Goal: Find specific page/section: Find specific page/section

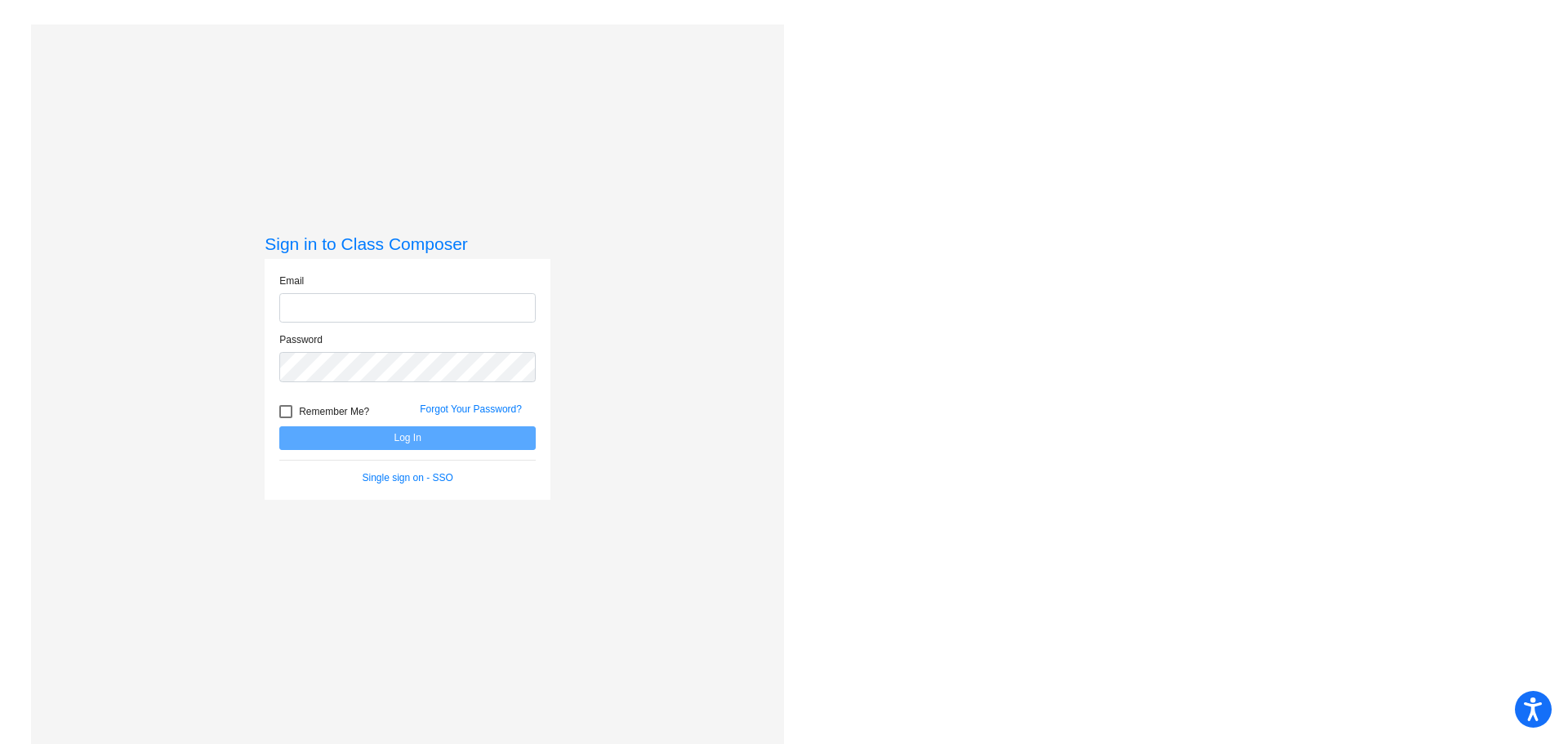
type input "[EMAIL_ADDRESS][DOMAIN_NAME]"
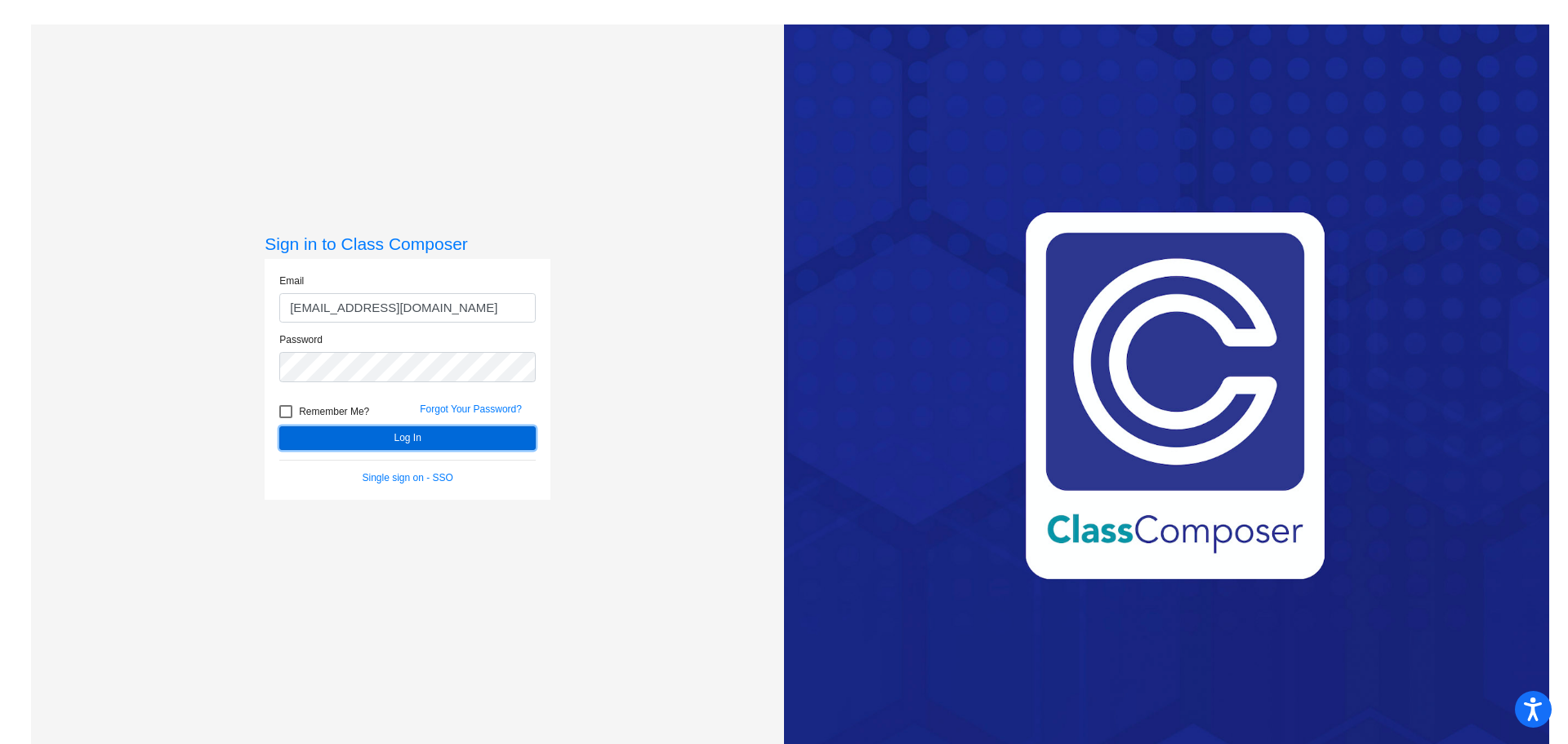
click at [367, 436] on button "Log In" at bounding box center [407, 438] width 256 height 24
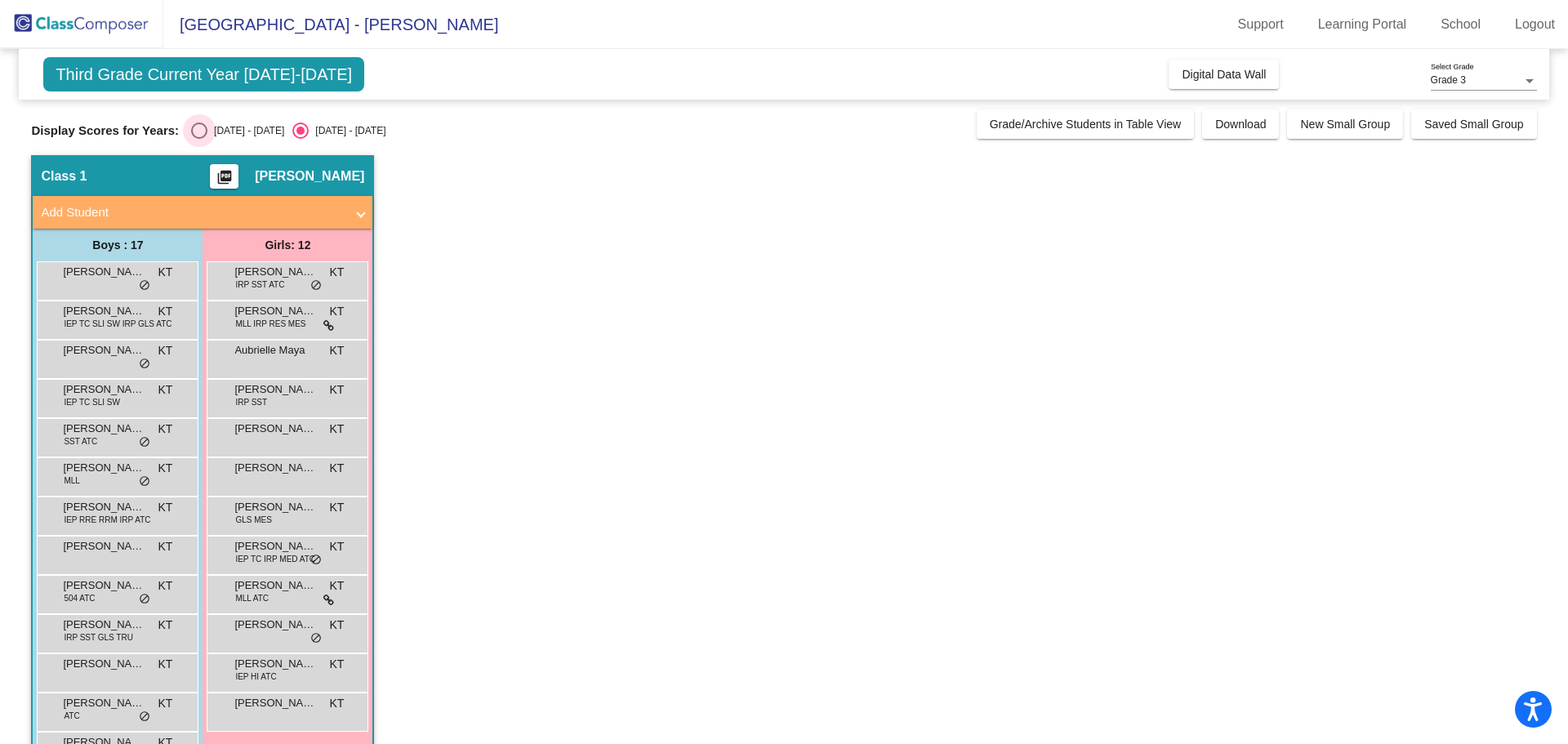
click at [210, 129] on div "[DATE] - [DATE]" at bounding box center [245, 131] width 77 height 15
click at [199, 138] on input "[DATE] - [DATE]" at bounding box center [198, 138] width 1 height 1
radio input "true"
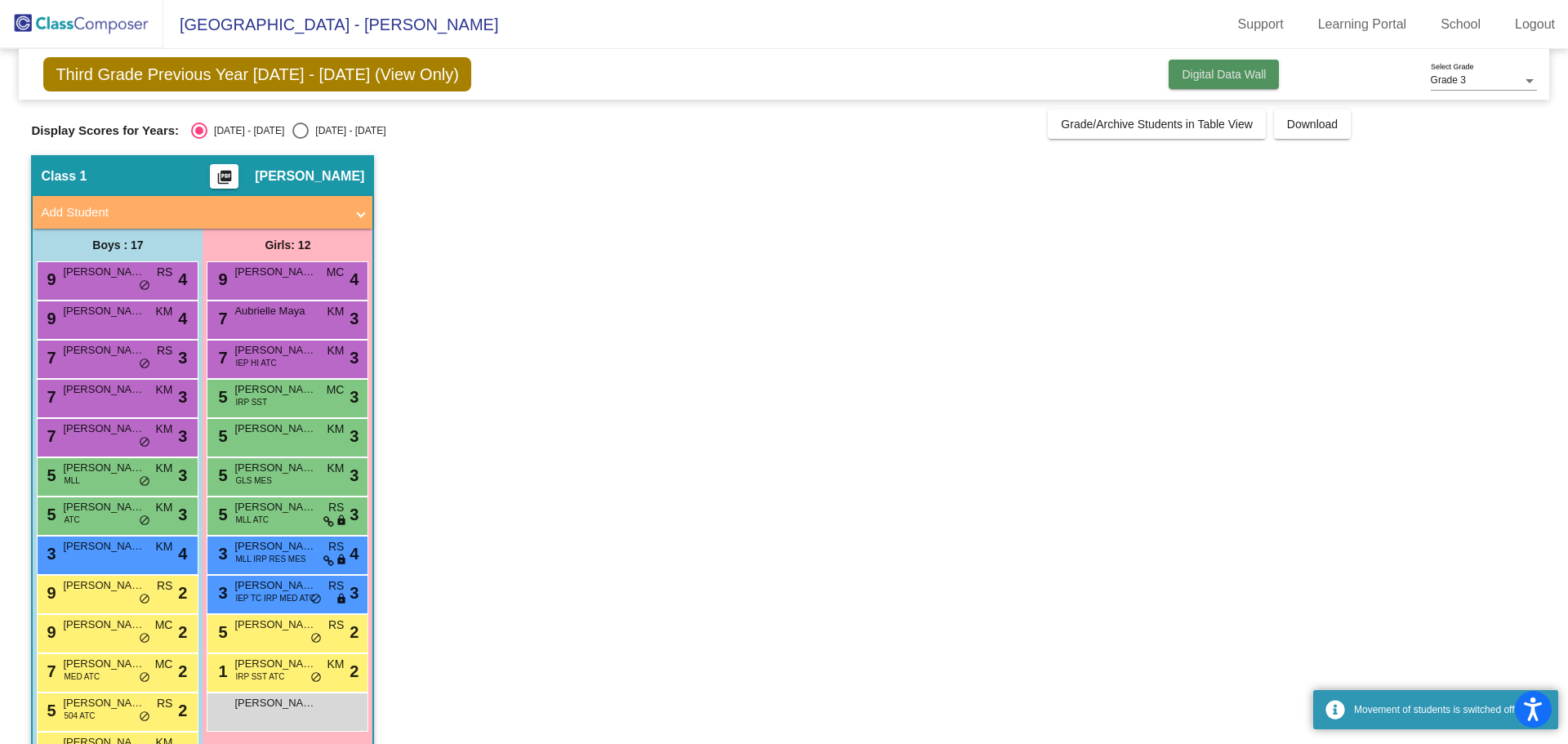
click at [1245, 79] on span "Digital Data Wall" at bounding box center [1224, 74] width 84 height 13
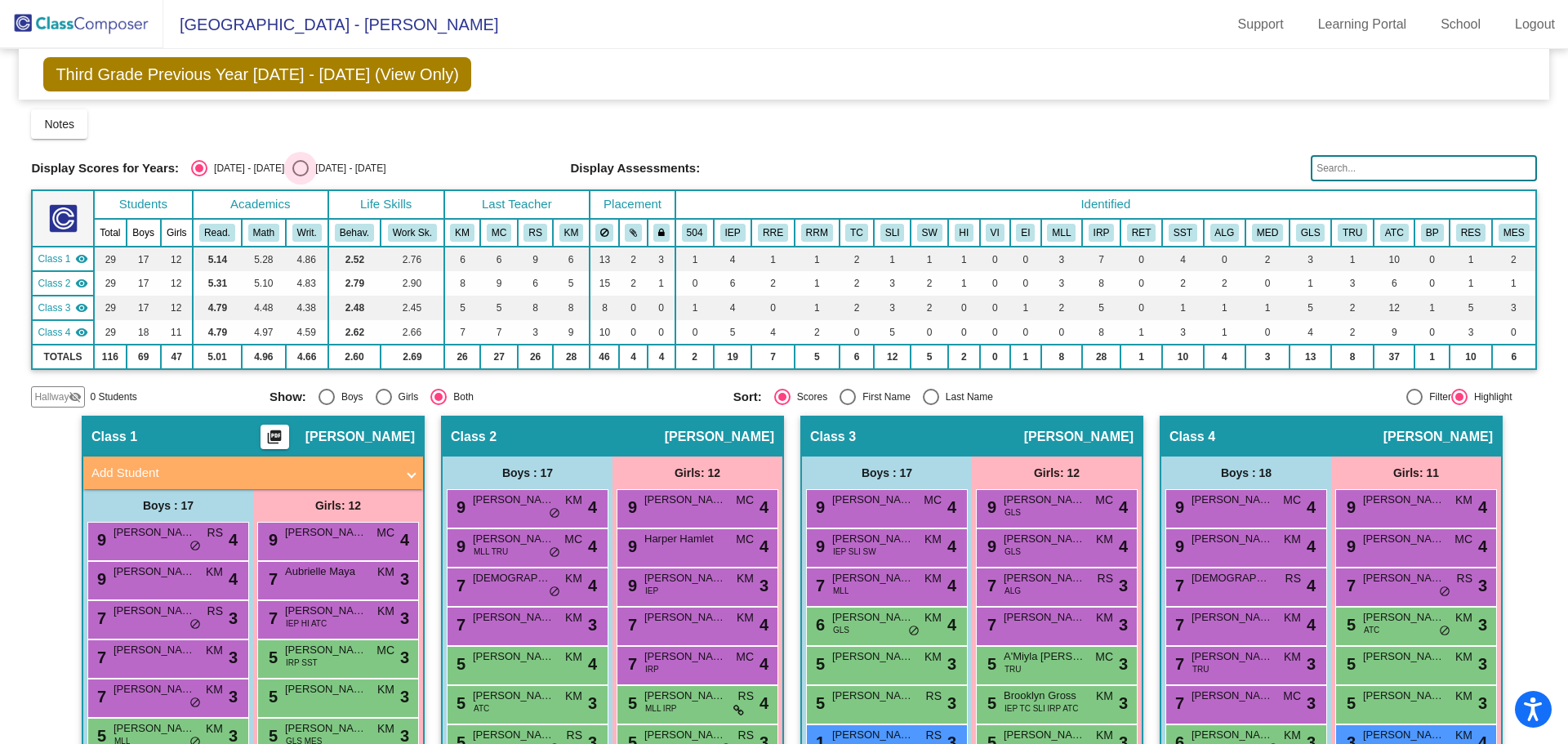
click at [308, 168] on div "[DATE] - [DATE]" at bounding box center [347, 168] width 77 height 15
click at [299, 177] on input "[DATE] - [DATE]" at bounding box center [299, 177] width 1 height 1
radio input "true"
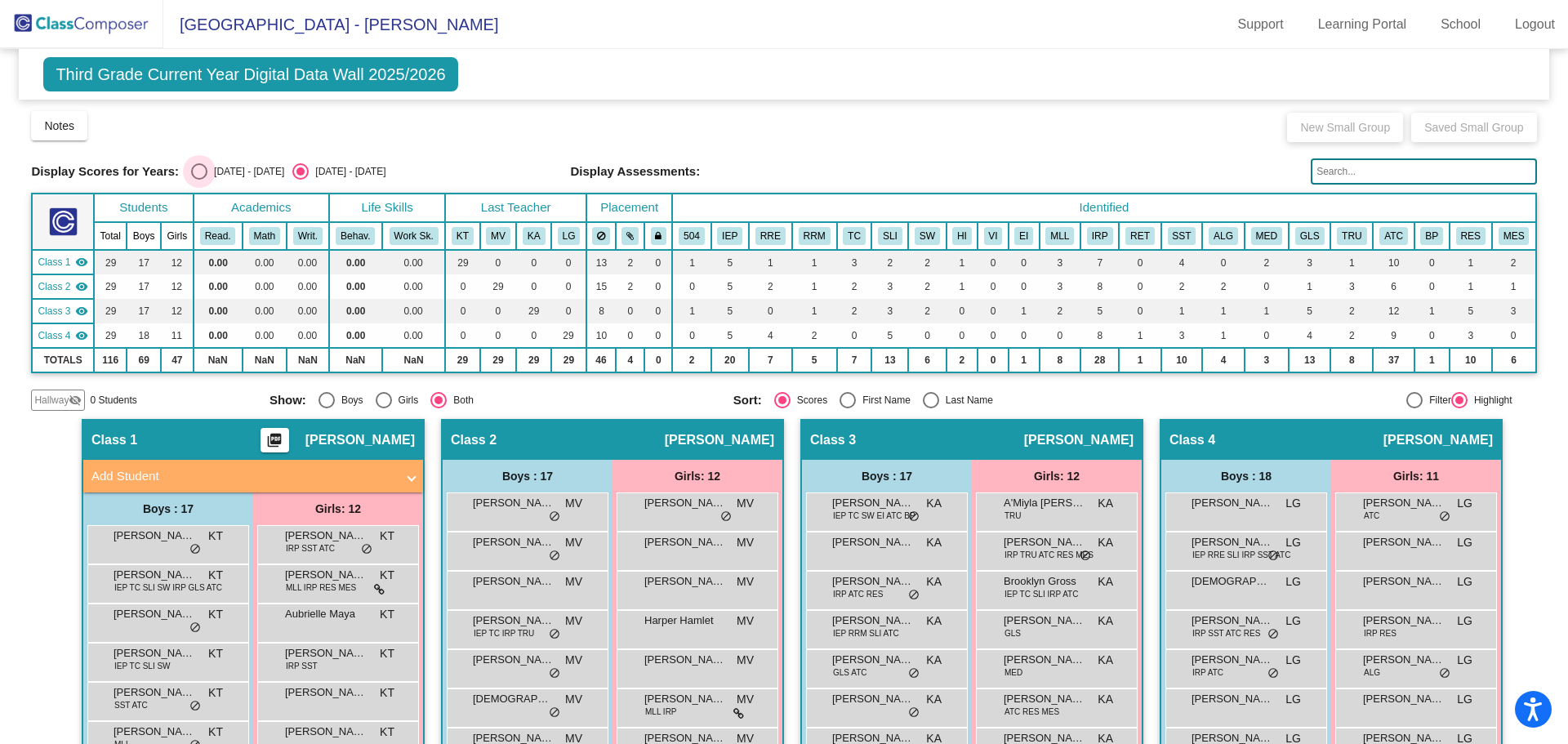
click at [203, 165] on div "Select an option" at bounding box center [199, 171] width 17 height 17
click at [199, 180] on input "[DATE] - [DATE]" at bounding box center [198, 180] width 1 height 1
radio input "true"
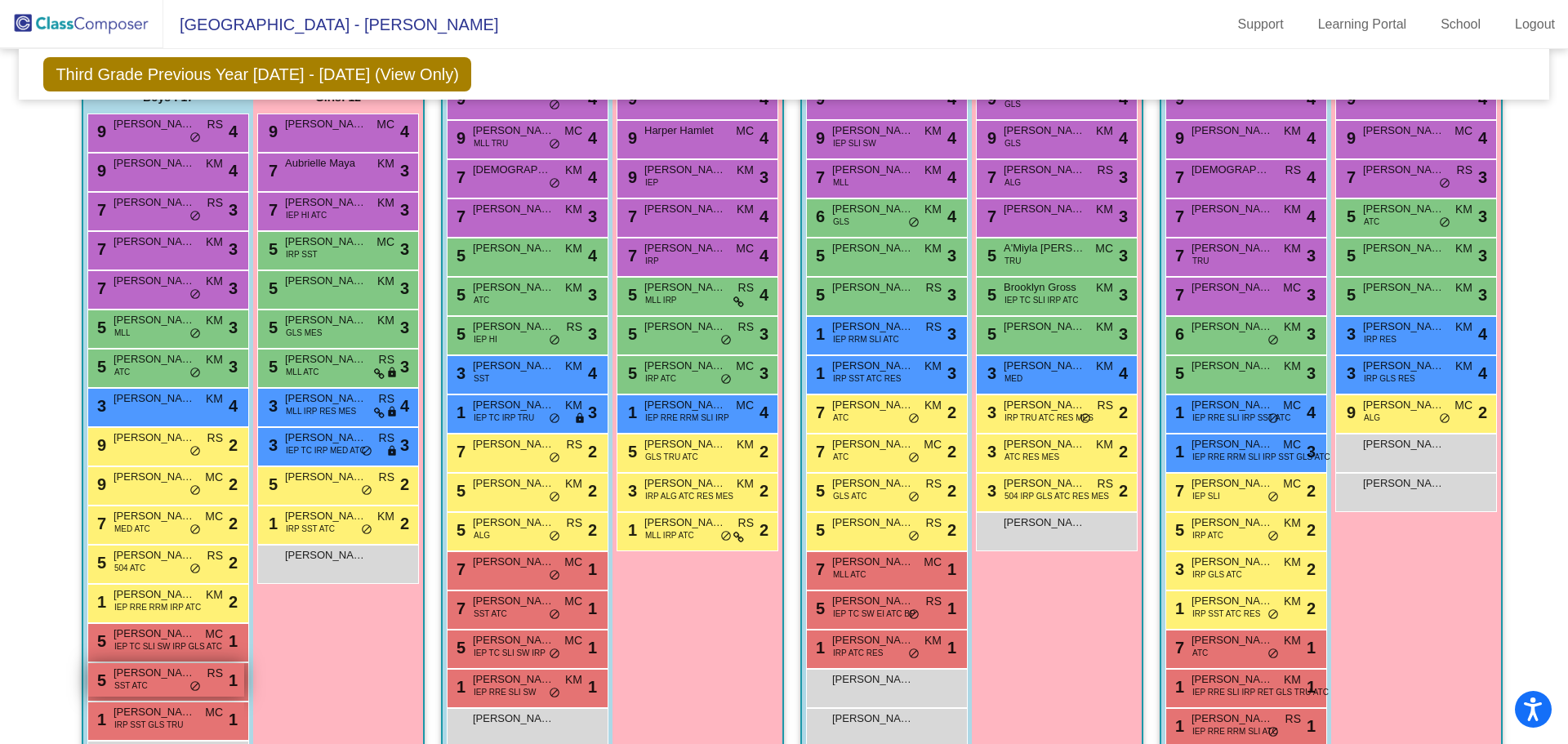
scroll to position [477, 0]
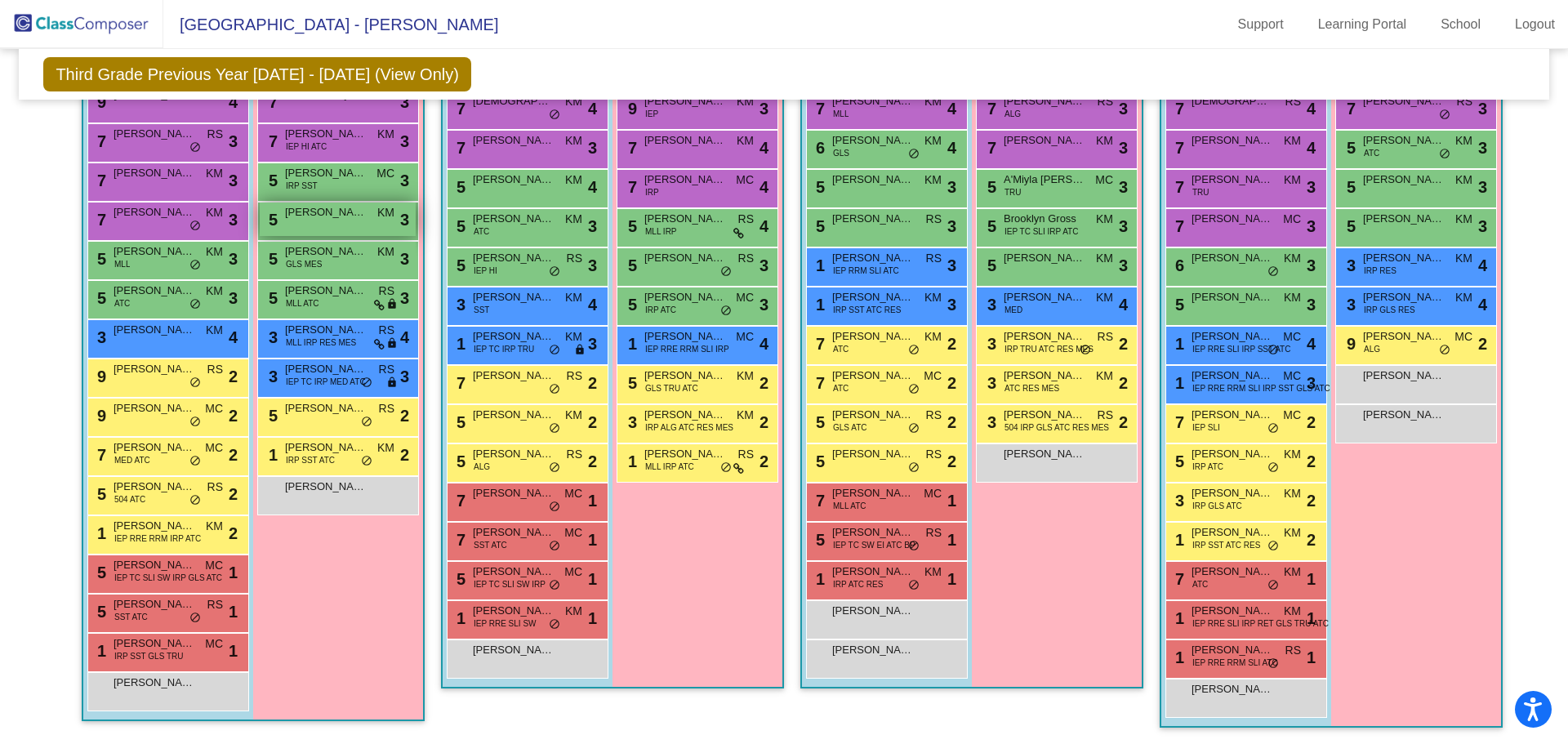
click at [377, 211] on span "KM" at bounding box center [385, 212] width 17 height 17
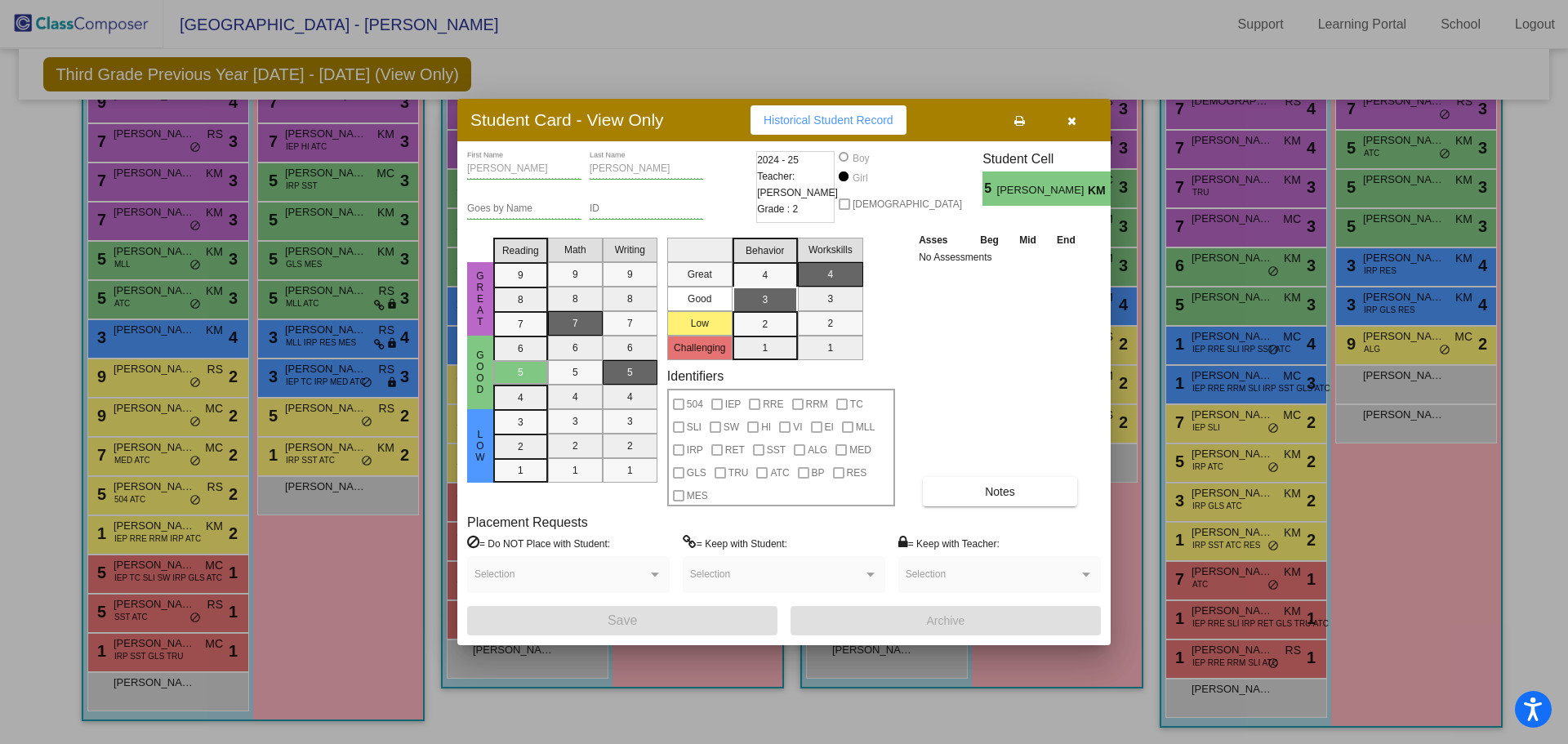
drag, startPoint x: 1077, startPoint y: 119, endPoint x: 1118, endPoint y: 100, distance: 45.2
click at [1077, 119] on button "button" at bounding box center [1071, 120] width 52 height 29
